Goal: Information Seeking & Learning: Learn about a topic

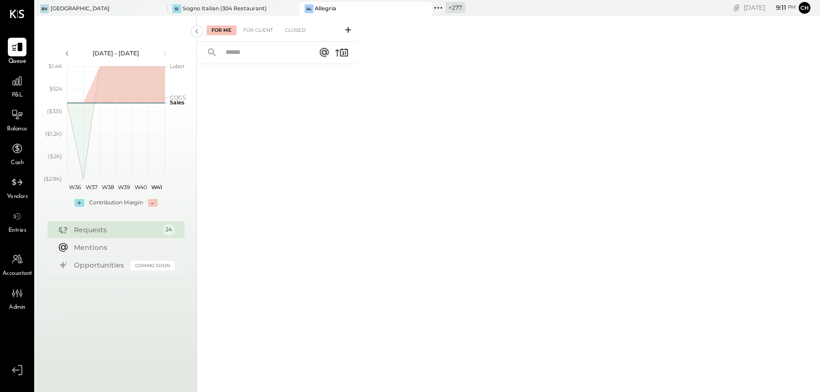
click at [441, 2] on icon at bounding box center [438, 7] width 13 height 13
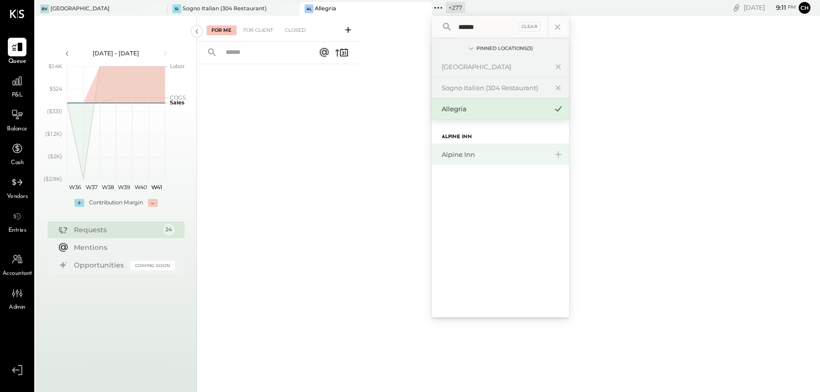
type input "******"
click at [473, 157] on div "Alpine Inn" at bounding box center [494, 154] width 106 height 9
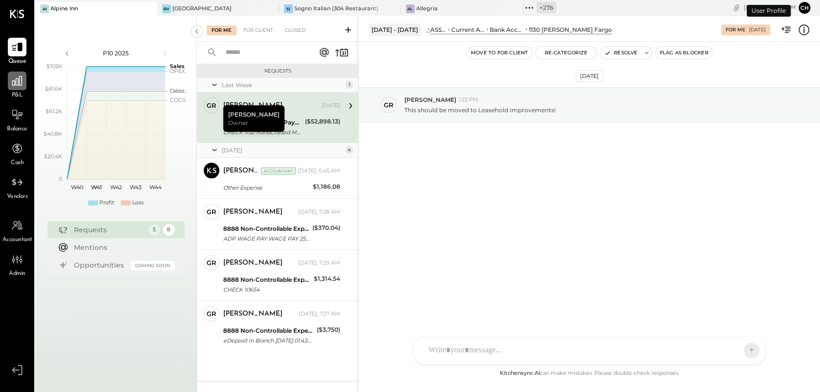
click at [12, 78] on icon at bounding box center [17, 80] width 13 height 13
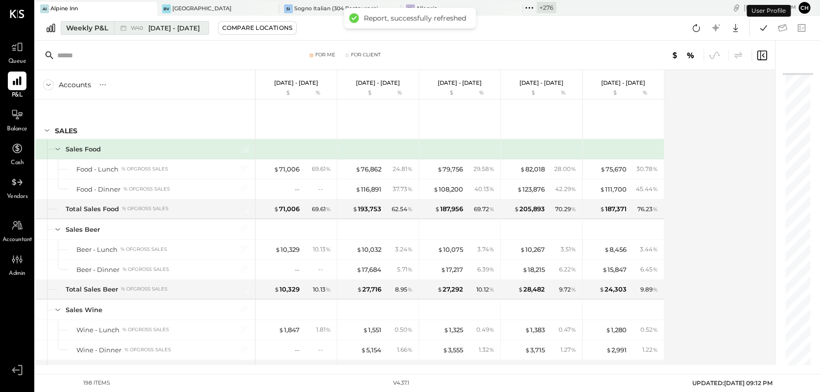
click at [195, 31] on span "[DATE] - [DATE]" at bounding box center [173, 27] width 51 height 9
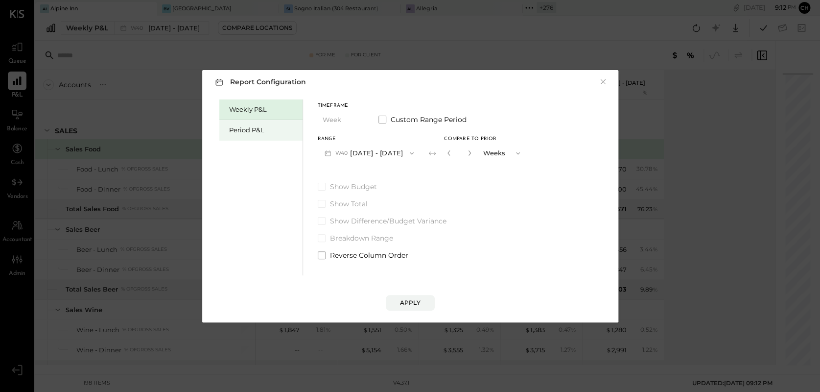
click at [255, 135] on div "Period P&L" at bounding box center [260, 130] width 83 height 21
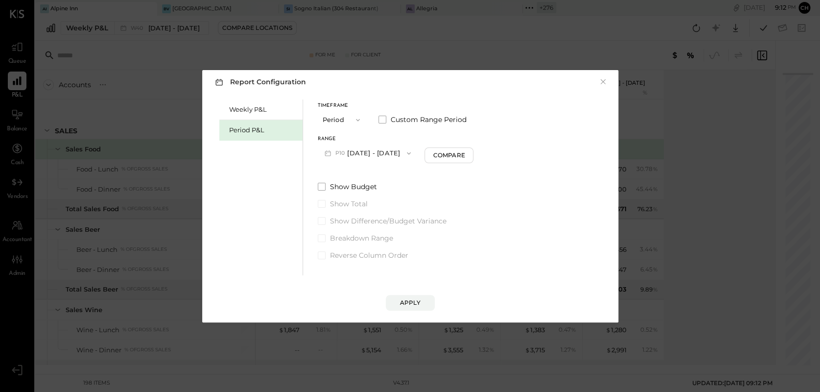
click at [377, 154] on button "P10 [DATE] - [DATE]" at bounding box center [368, 153] width 100 height 18
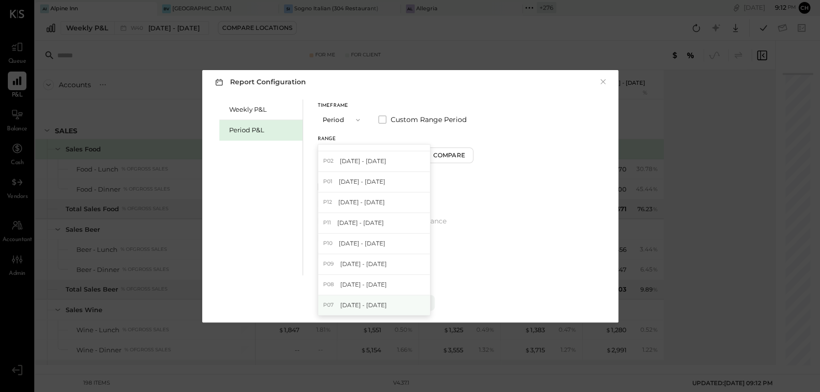
click at [379, 304] on span "[DATE] - [DATE]" at bounding box center [363, 305] width 46 height 8
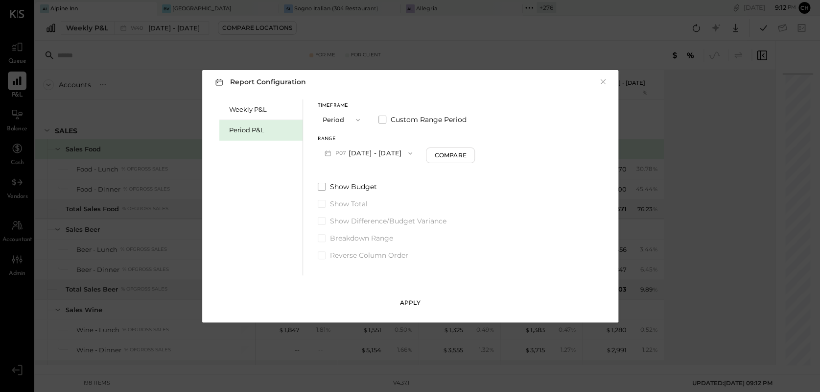
click at [411, 303] on div "Apply" at bounding box center [410, 302] width 21 height 8
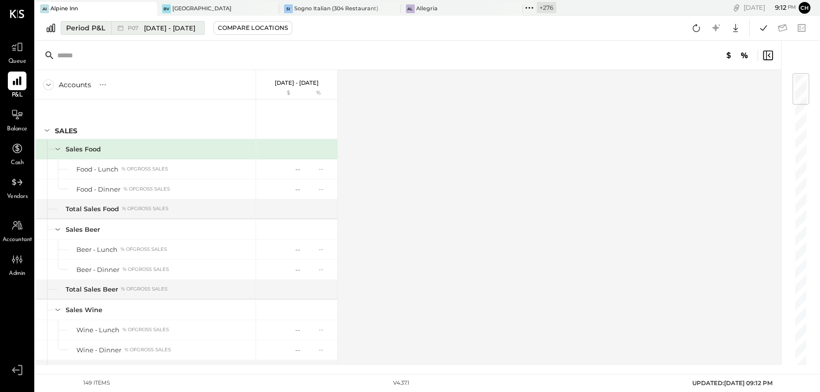
click at [177, 30] on span "[DATE] - [DATE]" at bounding box center [169, 27] width 51 height 9
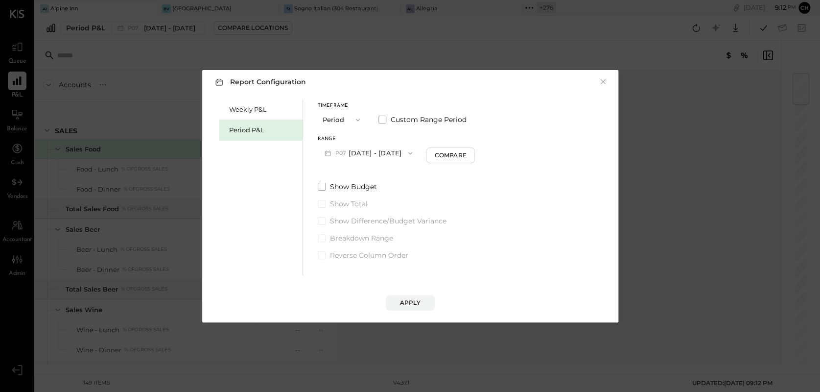
click at [374, 153] on button "P07 [DATE] - [DATE]" at bounding box center [369, 153] width 102 height 18
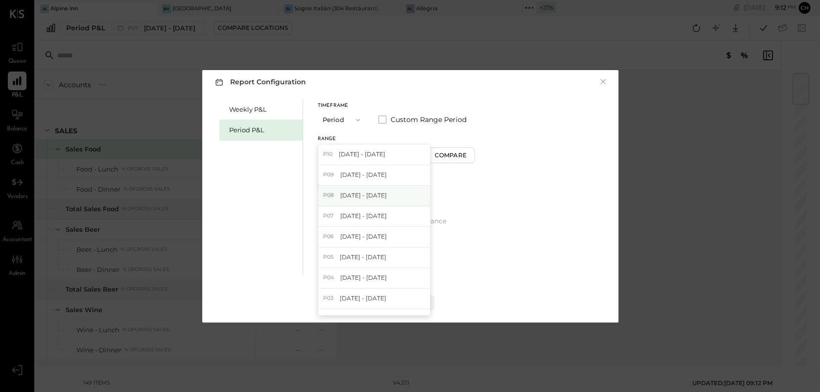
click at [386, 194] on div "P08 [DATE] - [DATE]" at bounding box center [374, 195] width 112 height 21
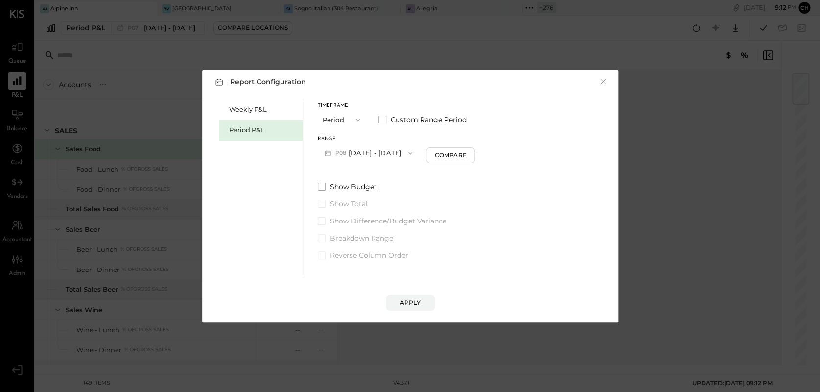
click at [390, 151] on button "P08 [DATE] - [DATE]" at bounding box center [369, 153] width 102 height 18
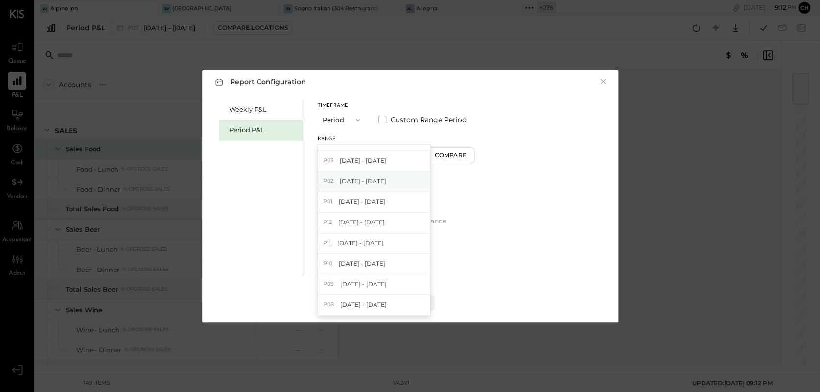
scroll to position [398, 0]
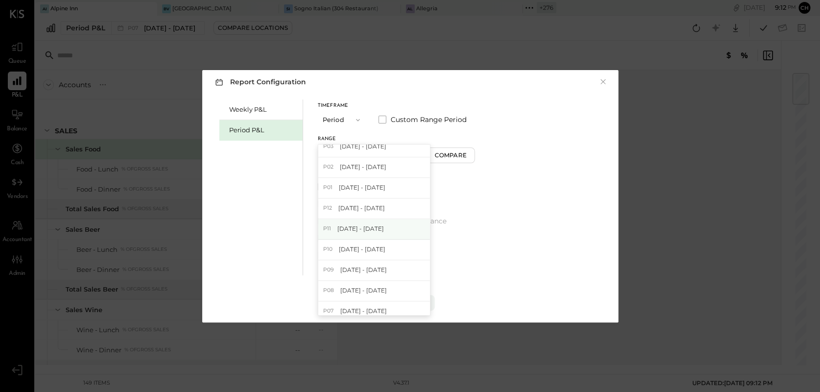
click at [379, 221] on div "P11 [DATE] - [DATE]" at bounding box center [374, 229] width 112 height 21
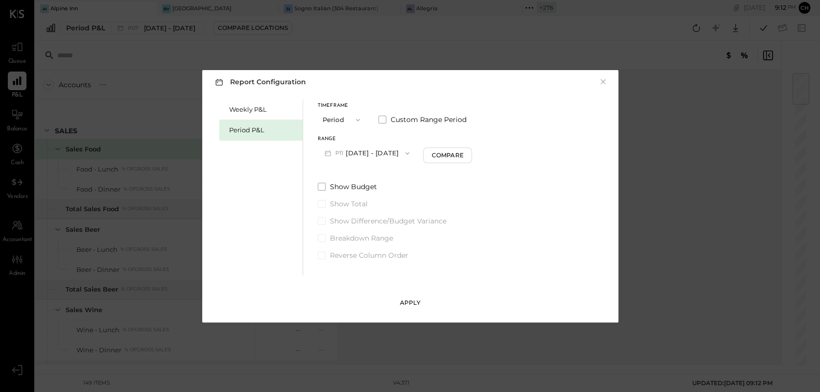
click at [421, 306] on button "Apply" at bounding box center [410, 303] width 49 height 16
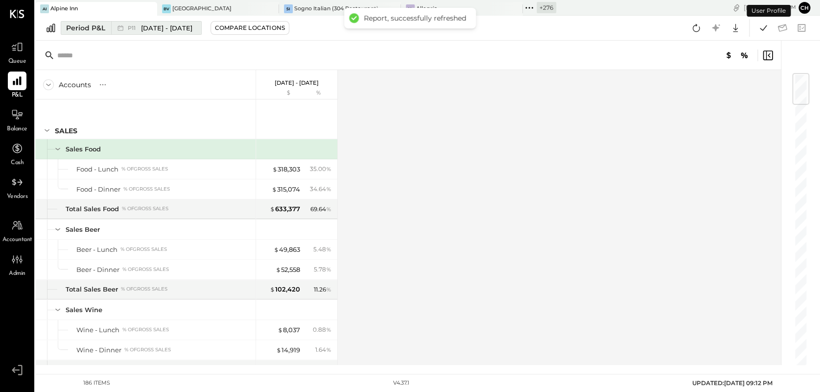
click at [192, 31] on span "[DATE] - [DATE]" at bounding box center [166, 27] width 51 height 9
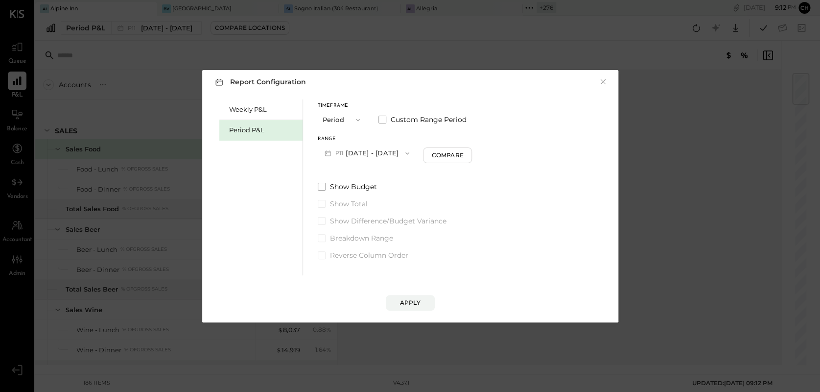
click at [375, 153] on button "P11 [DATE] - [DATE]" at bounding box center [367, 153] width 99 height 18
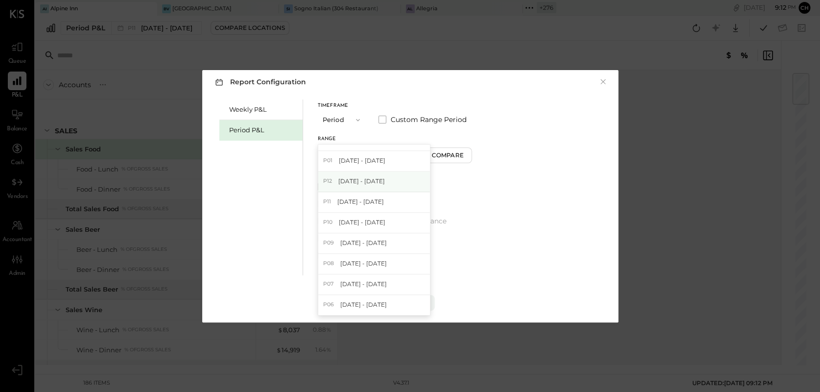
scroll to position [521, 0]
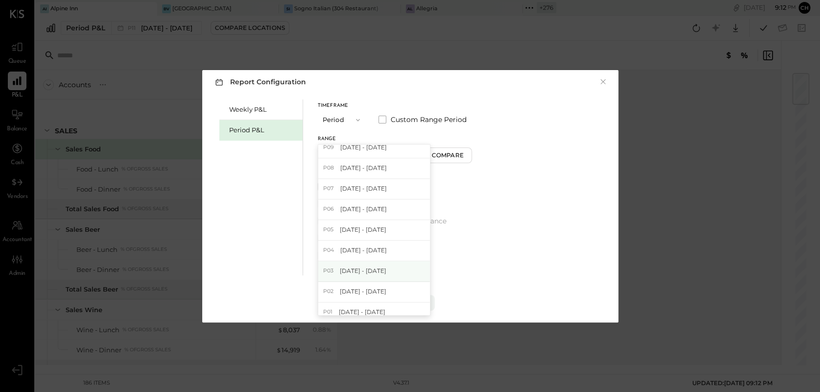
click at [386, 271] on span "[DATE] - [DATE]" at bounding box center [363, 270] width 46 height 8
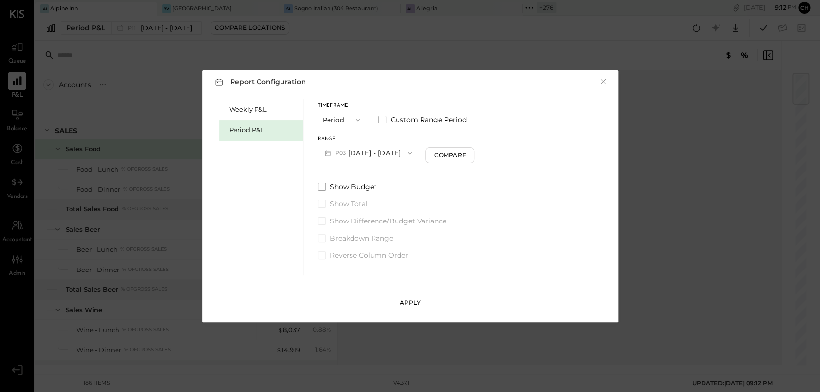
click at [411, 299] on div "Apply" at bounding box center [410, 302] width 21 height 8
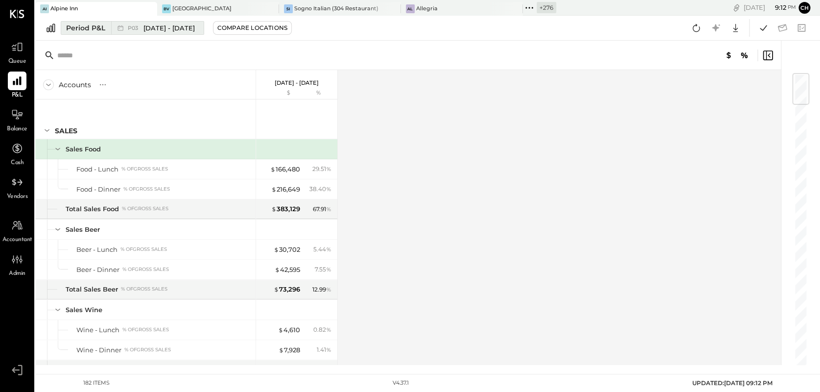
click at [195, 26] on span "[DATE] - [DATE]" at bounding box center [168, 27] width 51 height 9
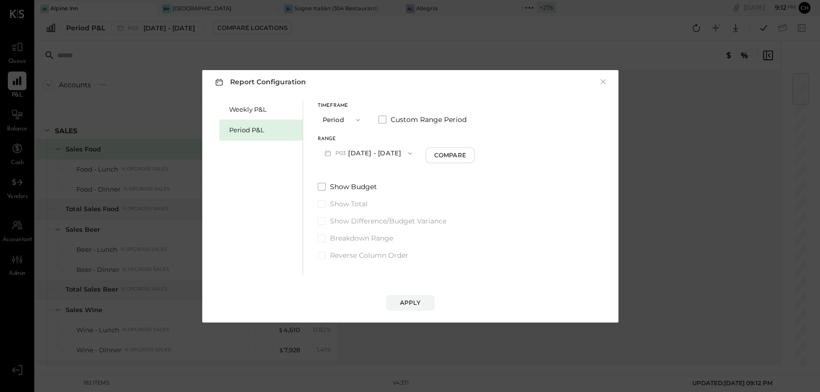
click at [362, 149] on button "P03 [DATE] - [DATE]" at bounding box center [368, 153] width 101 height 18
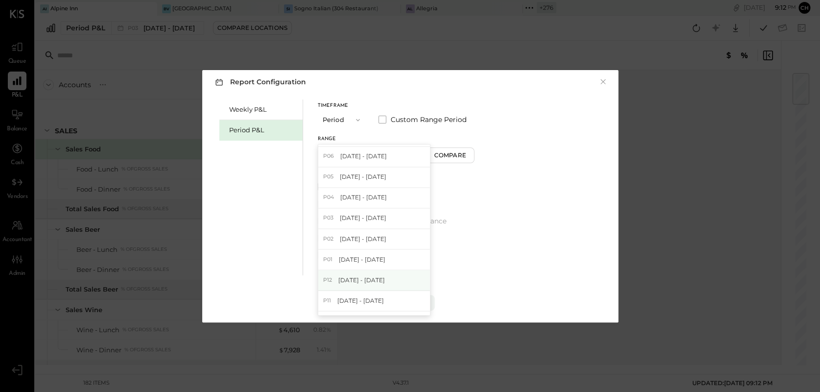
click at [385, 279] on span "[DATE] - [DATE]" at bounding box center [361, 279] width 46 height 8
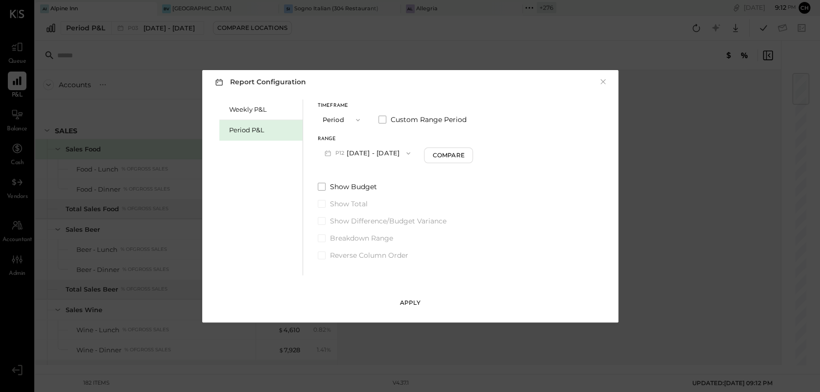
click at [415, 299] on div "Apply" at bounding box center [410, 302] width 21 height 8
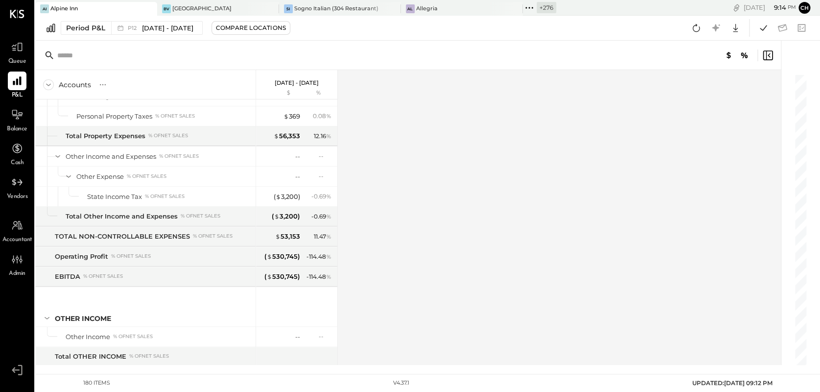
scroll to position [2849, 0]
